Goal: Task Accomplishment & Management: Manage account settings

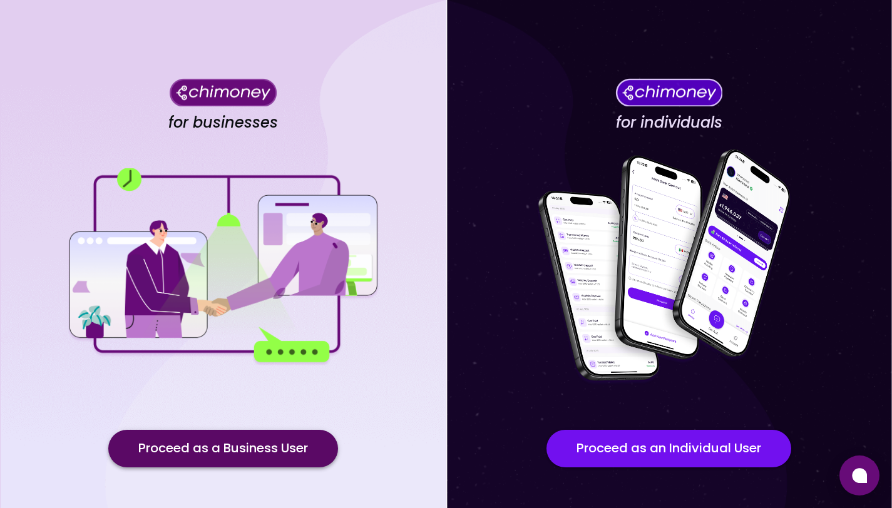
click at [230, 445] on button "Proceed as a Business User" at bounding box center [223, 449] width 230 height 38
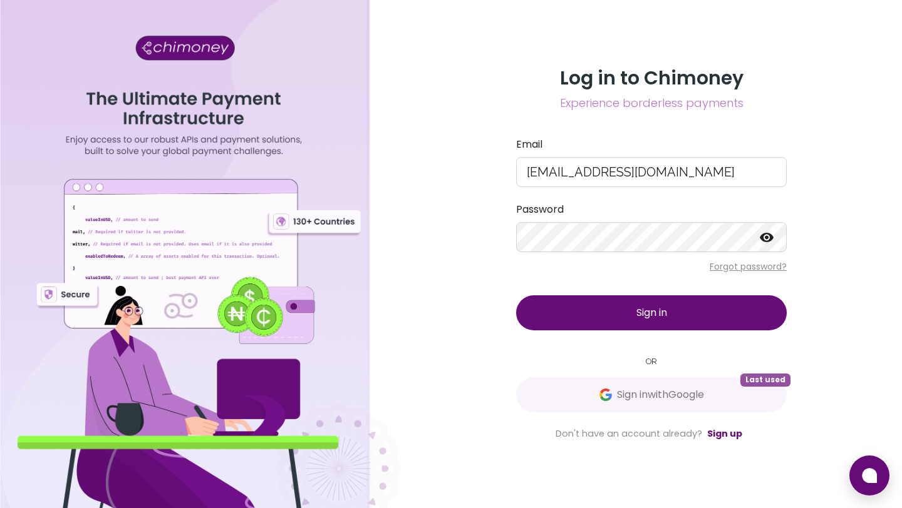
click at [609, 301] on button "Sign in" at bounding box center [651, 313] width 270 height 35
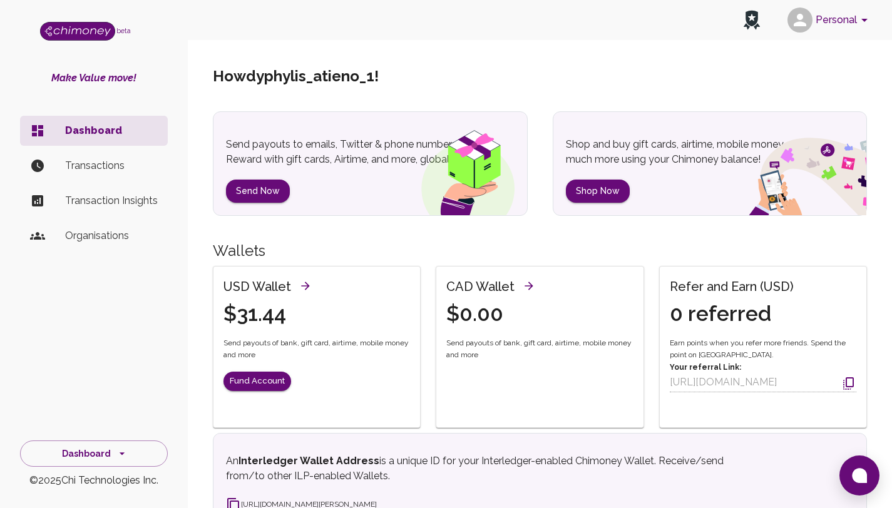
click at [68, 167] on p "Transactions" at bounding box center [111, 165] width 93 height 15
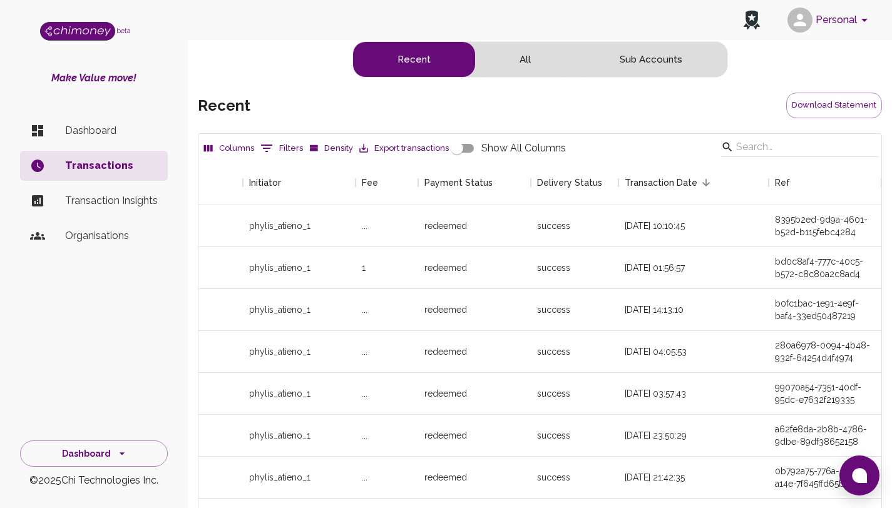
drag, startPoint x: 901, startPoint y: 436, endPoint x: 901, endPoint y: 291, distance: 145.3
click at [892, 289] on html "Personal beta Make Value move! Dashboard Transactions Transaction Insights Orga…" at bounding box center [446, 365] width 892 height 731
click at [846, 231] on div "8395b2ed-9d9a-4601-b52d-b115febc4284" at bounding box center [825, 226] width 100 height 25
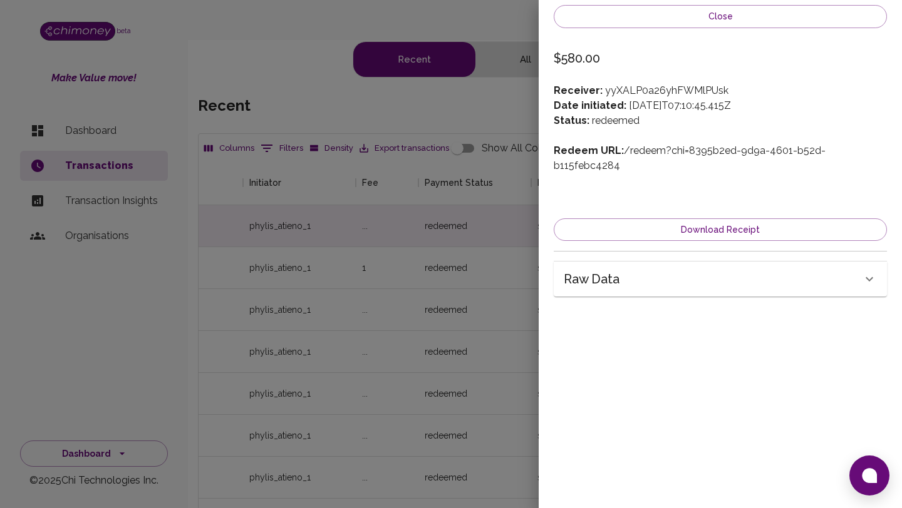
click at [713, 269] on div "Raw data" at bounding box center [713, 279] width 298 height 20
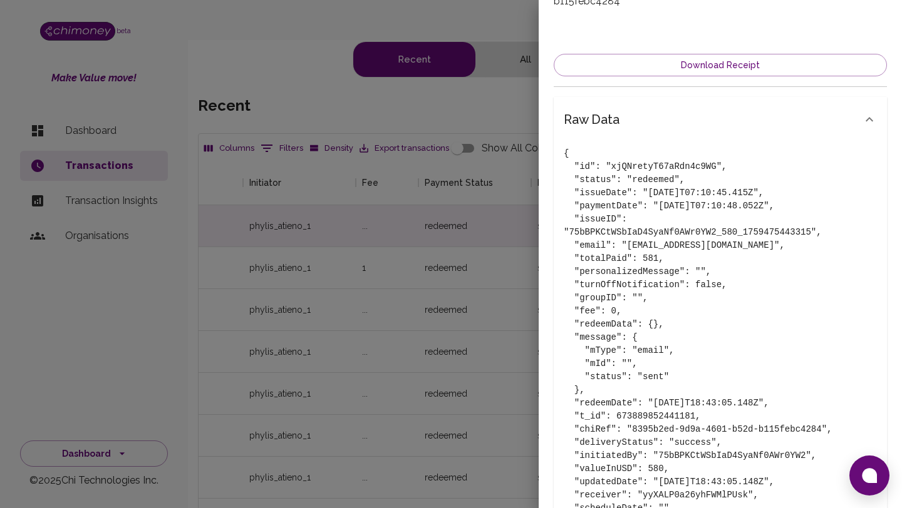
scroll to position [168, 0]
